Goal: Complete application form: Complete application form

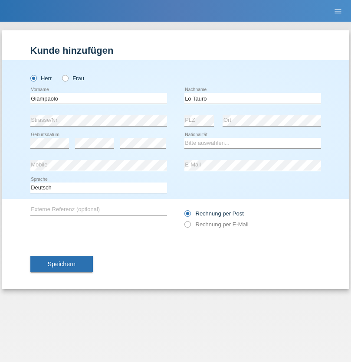
type input "Lo Tauro"
select select "IT"
select select "C"
select select "04"
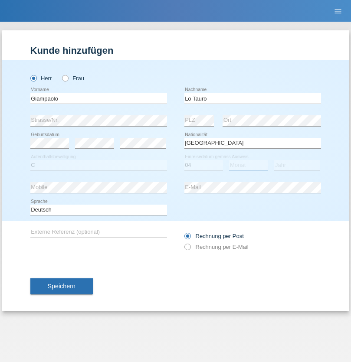
select select "02"
select select "1974"
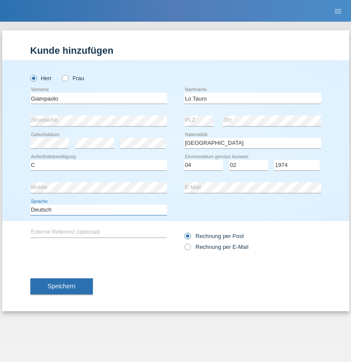
select select "en"
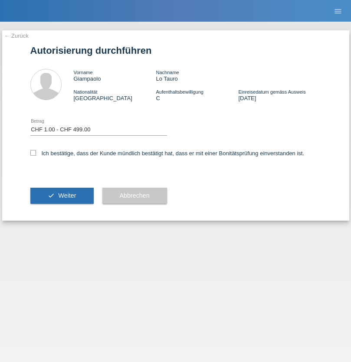
select select "1"
checkbox input "true"
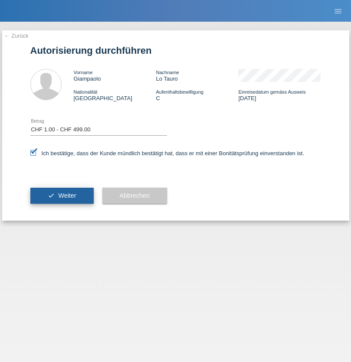
click at [62, 195] on span "Weiter" at bounding box center [67, 195] width 18 height 7
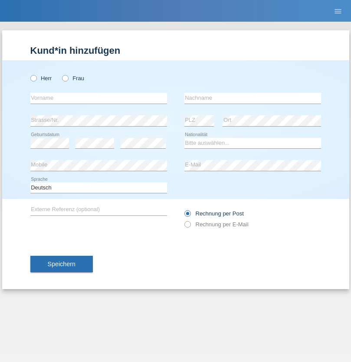
radio input "true"
click at [98, 98] on input "text" at bounding box center [98, 98] width 136 height 11
type input "naime"
click at [252, 98] on input "text" at bounding box center [252, 98] width 136 height 11
type input "llugiqi"
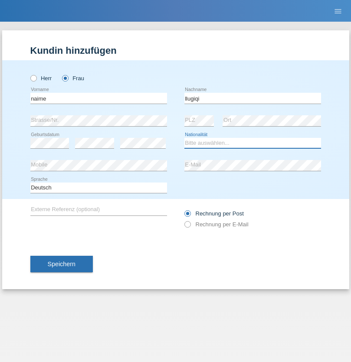
select select "CH"
